Goal: Task Accomplishment & Management: Use online tool/utility

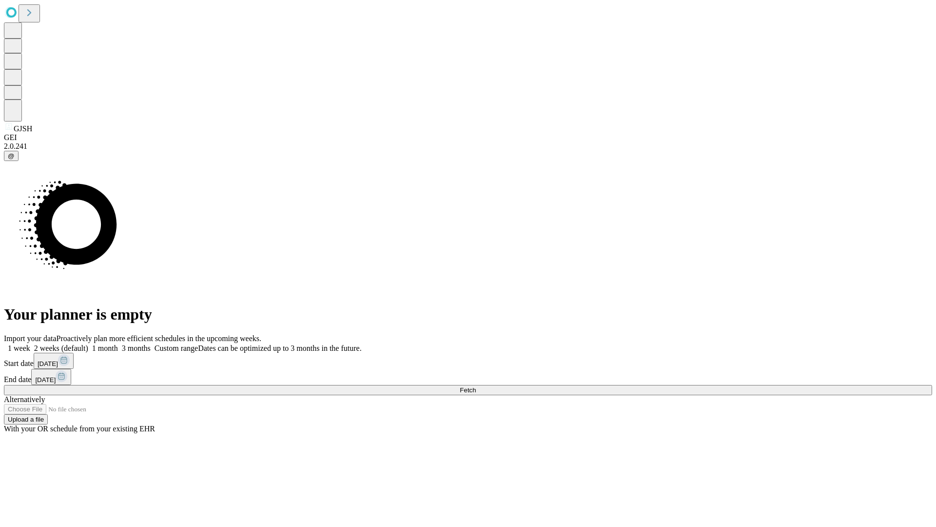
click at [476, 386] on span "Fetch" at bounding box center [468, 389] width 16 height 7
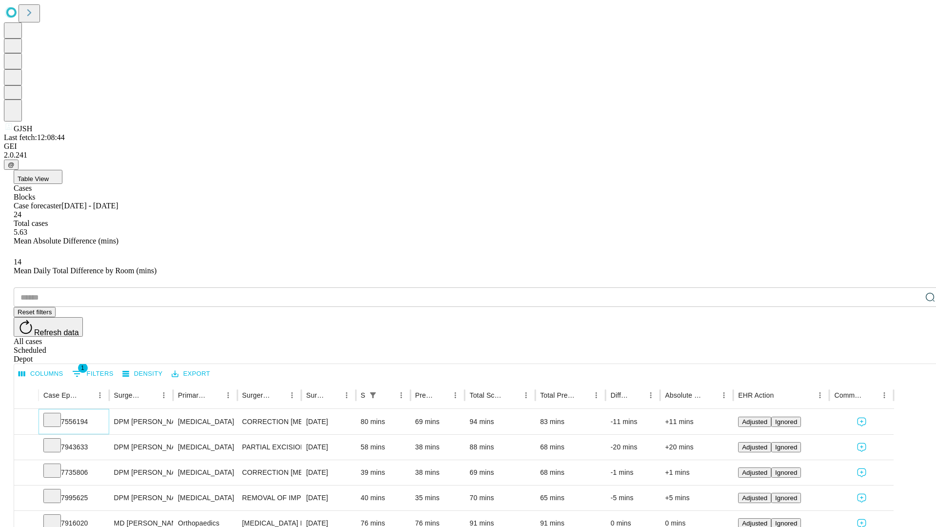
click at [57, 414] on icon at bounding box center [52, 419] width 10 height 10
